Goal: Information Seeking & Learning: Find specific fact

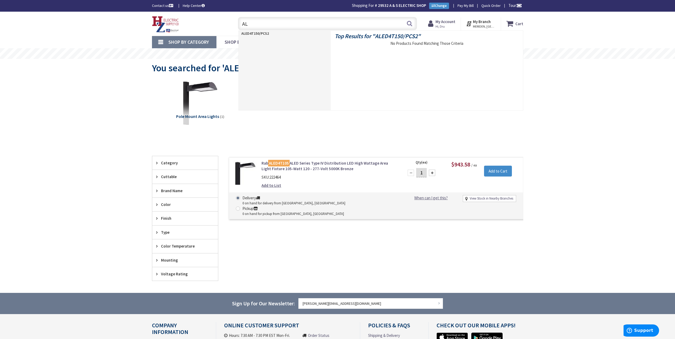
type input "A"
type input "X"
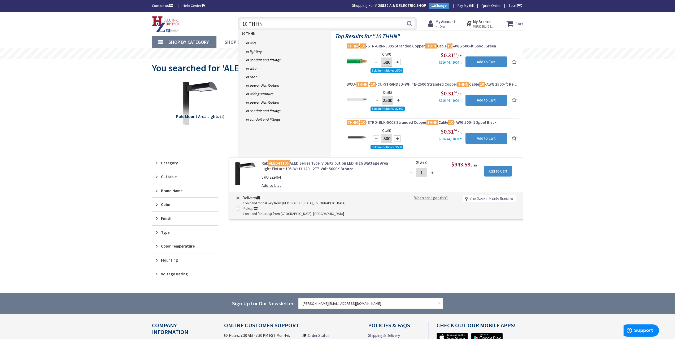
click at [274, 25] on input "10 THHN" at bounding box center [327, 23] width 179 height 13
type input "1"
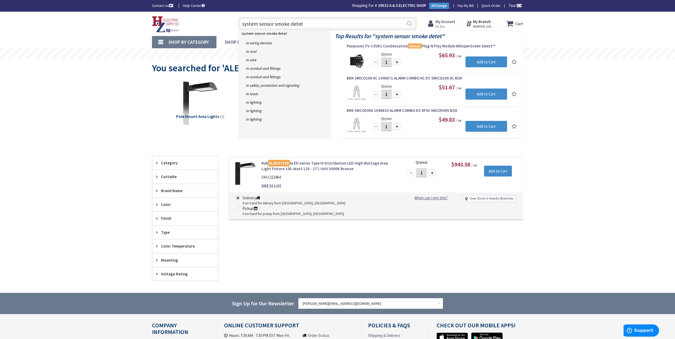
type input "system sensor smoke detet"
click at [411, 25] on button "Search" at bounding box center [409, 23] width 7 height 12
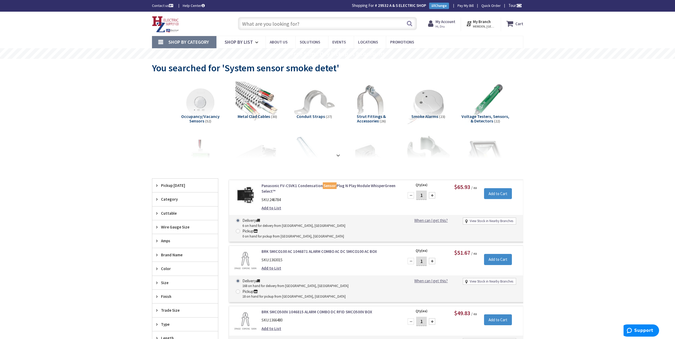
click at [364, 24] on input "text" at bounding box center [327, 23] width 179 height 13
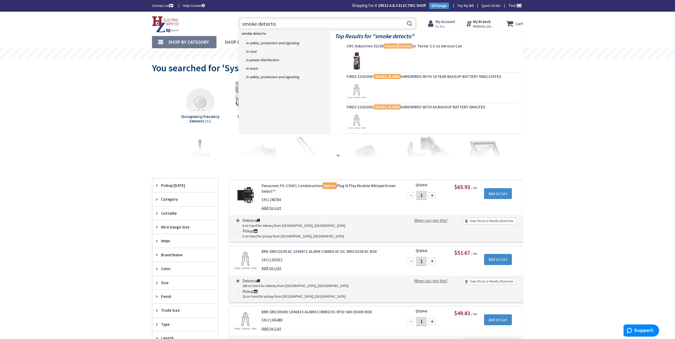
type input "smoke detector"
